Goal: Transaction & Acquisition: Book appointment/travel/reservation

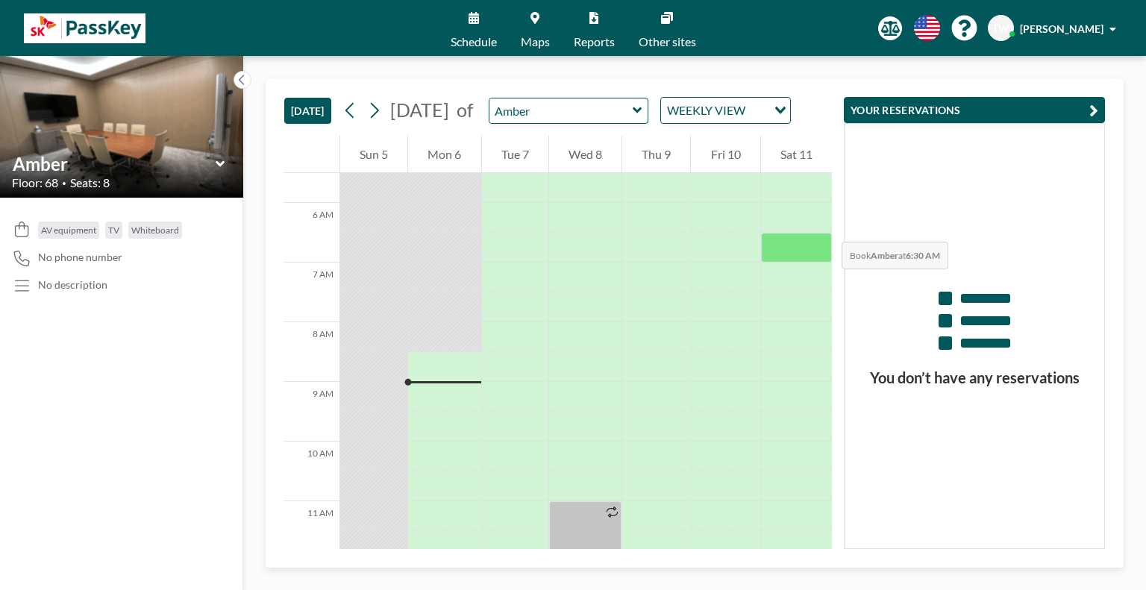
scroll to position [388, 0]
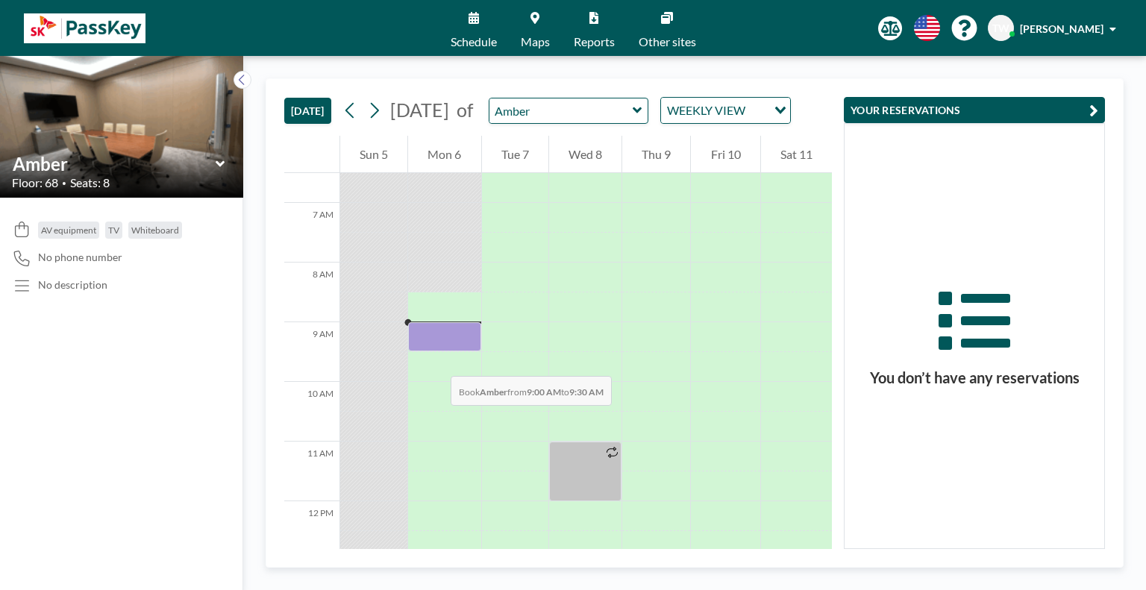
click at [436, 351] on div at bounding box center [444, 336] width 72 height 29
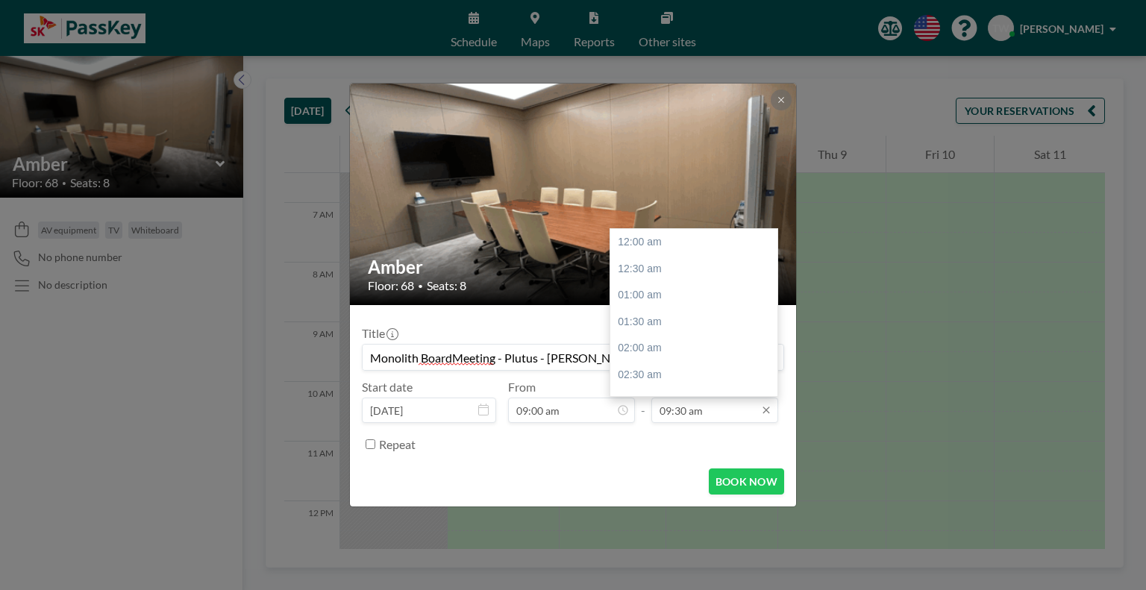
scroll to position [504, 0]
type input "Monolith BoardMeeting - Plutus - [PERSON_NAME]"
click at [719, 413] on input "09:30 am" at bounding box center [714, 410] width 127 height 25
click at [701, 272] on div "10:00 am" at bounding box center [697, 269] width 175 height 27
type input "10:00 am"
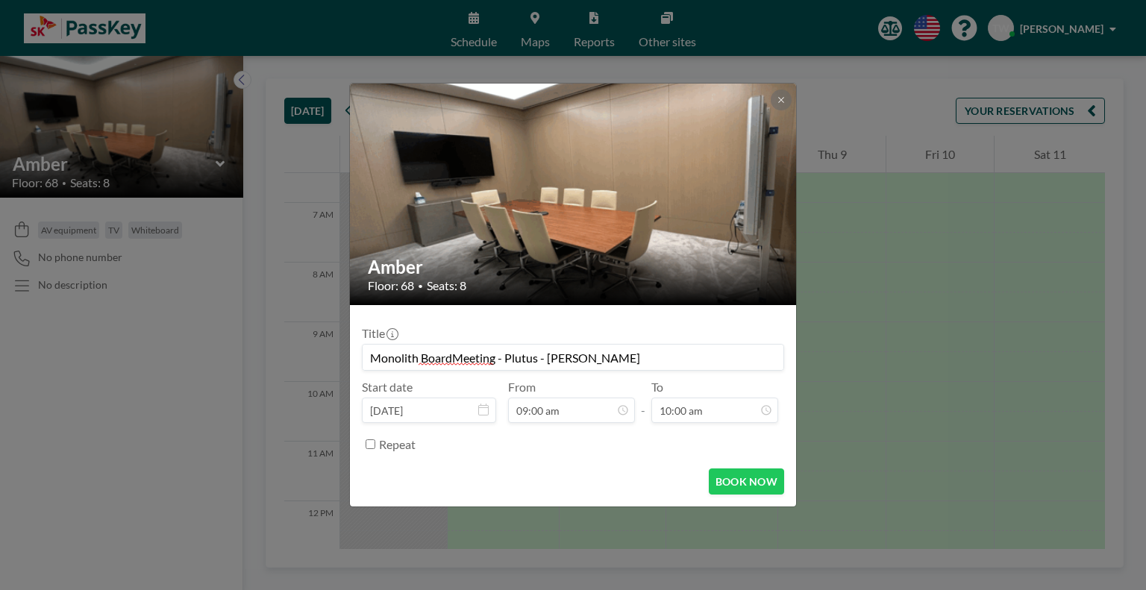
click at [439, 475] on div "BOOK NOW" at bounding box center [573, 482] width 422 height 26
click at [361, 444] on form "Title Monolith BoardMeeting - Plutus - [PERSON_NAME] Start date [DATE] From 09:…" at bounding box center [573, 405] width 446 height 201
click at [373, 446] on input "Repeat" at bounding box center [371, 444] width 10 height 10
checkbox input "true"
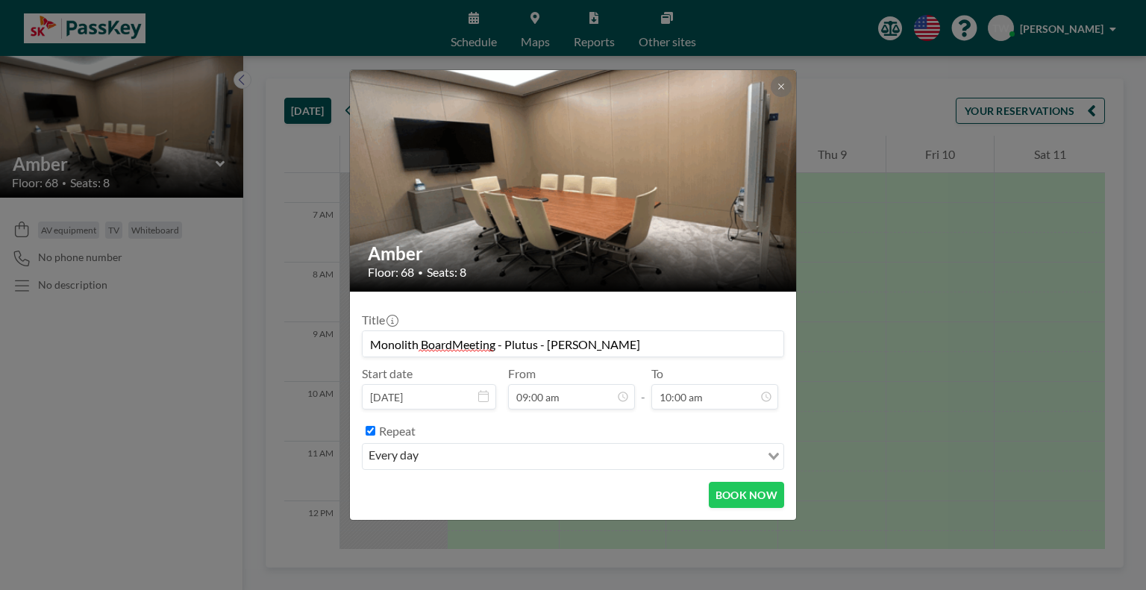
click at [407, 458] on div "every day" at bounding box center [562, 455] width 398 height 22
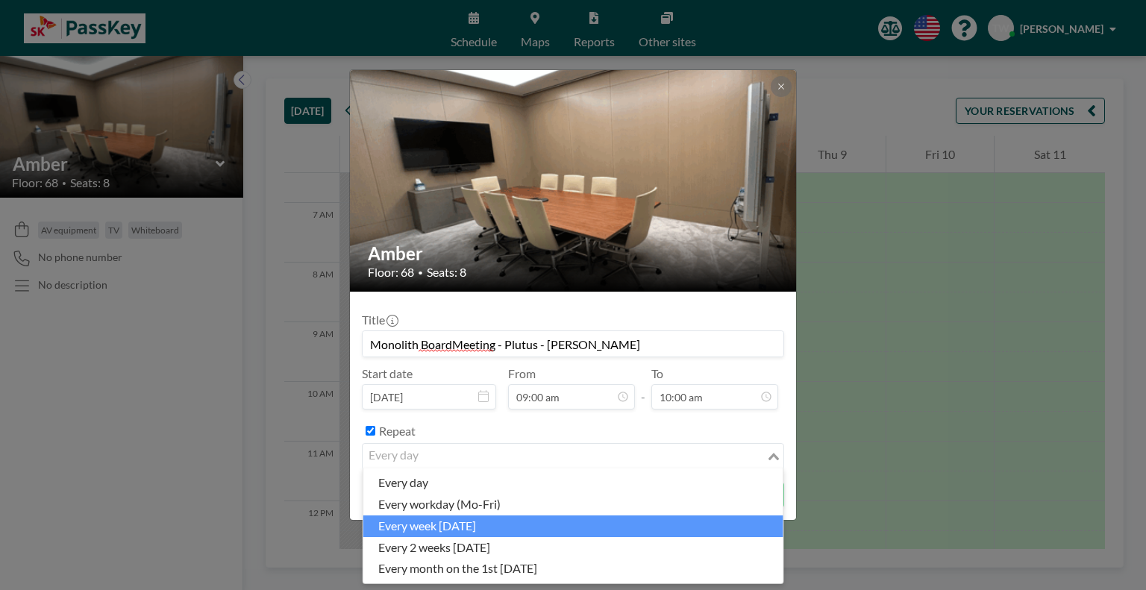
click at [454, 518] on li "every week [DATE]" at bounding box center [573, 527] width 420 height 22
click at [758, 501] on button "BOOK NOW" at bounding box center [746, 495] width 75 height 26
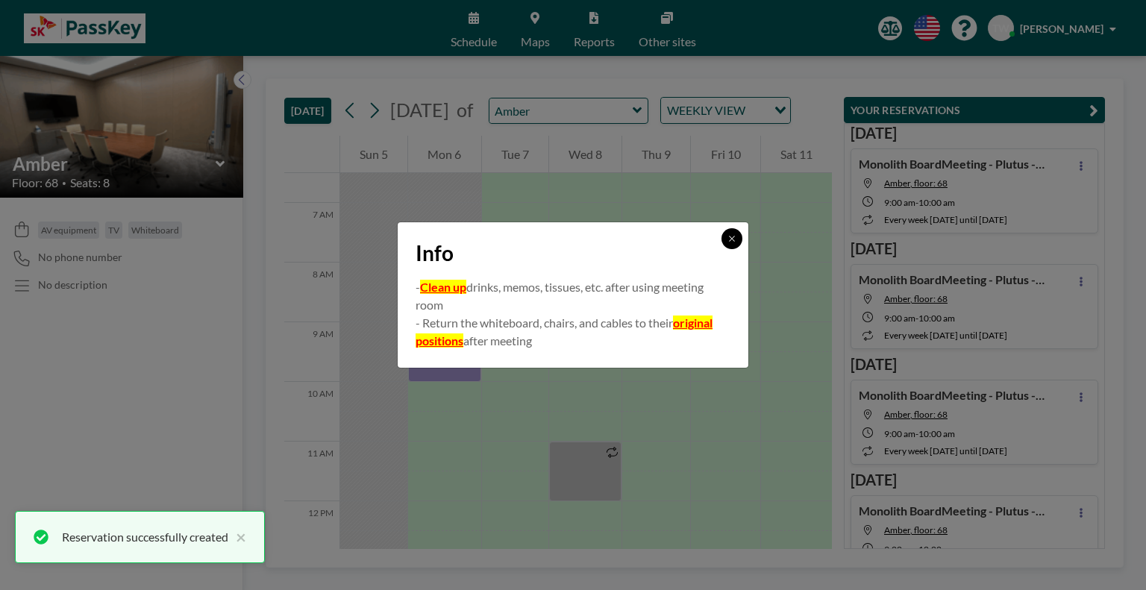
click at [733, 239] on icon at bounding box center [731, 238] width 9 height 9
